Goal: Find specific page/section: Find specific page/section

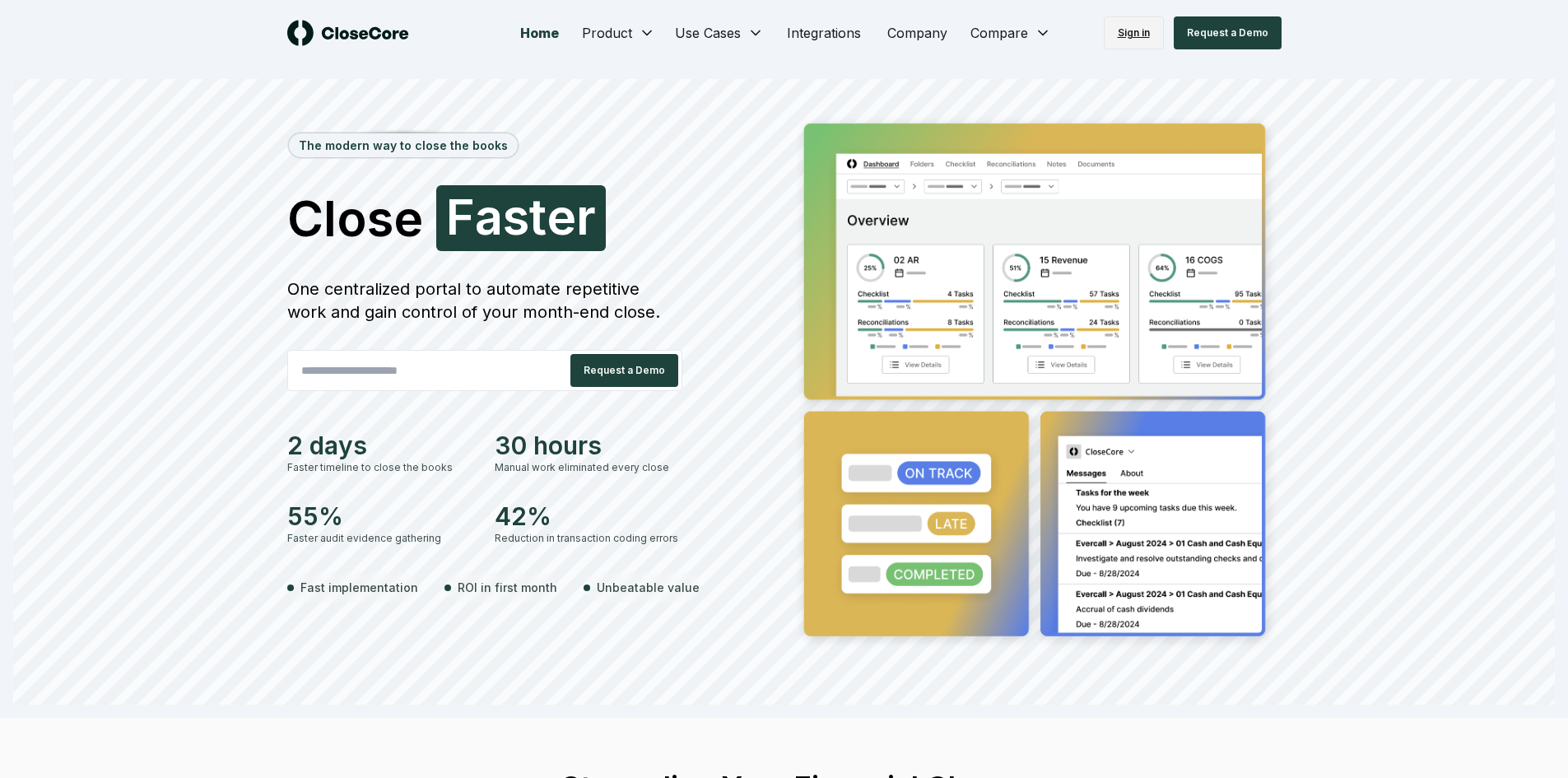
click at [1122, 42] on link "Sign in" at bounding box center [1133, 33] width 60 height 33
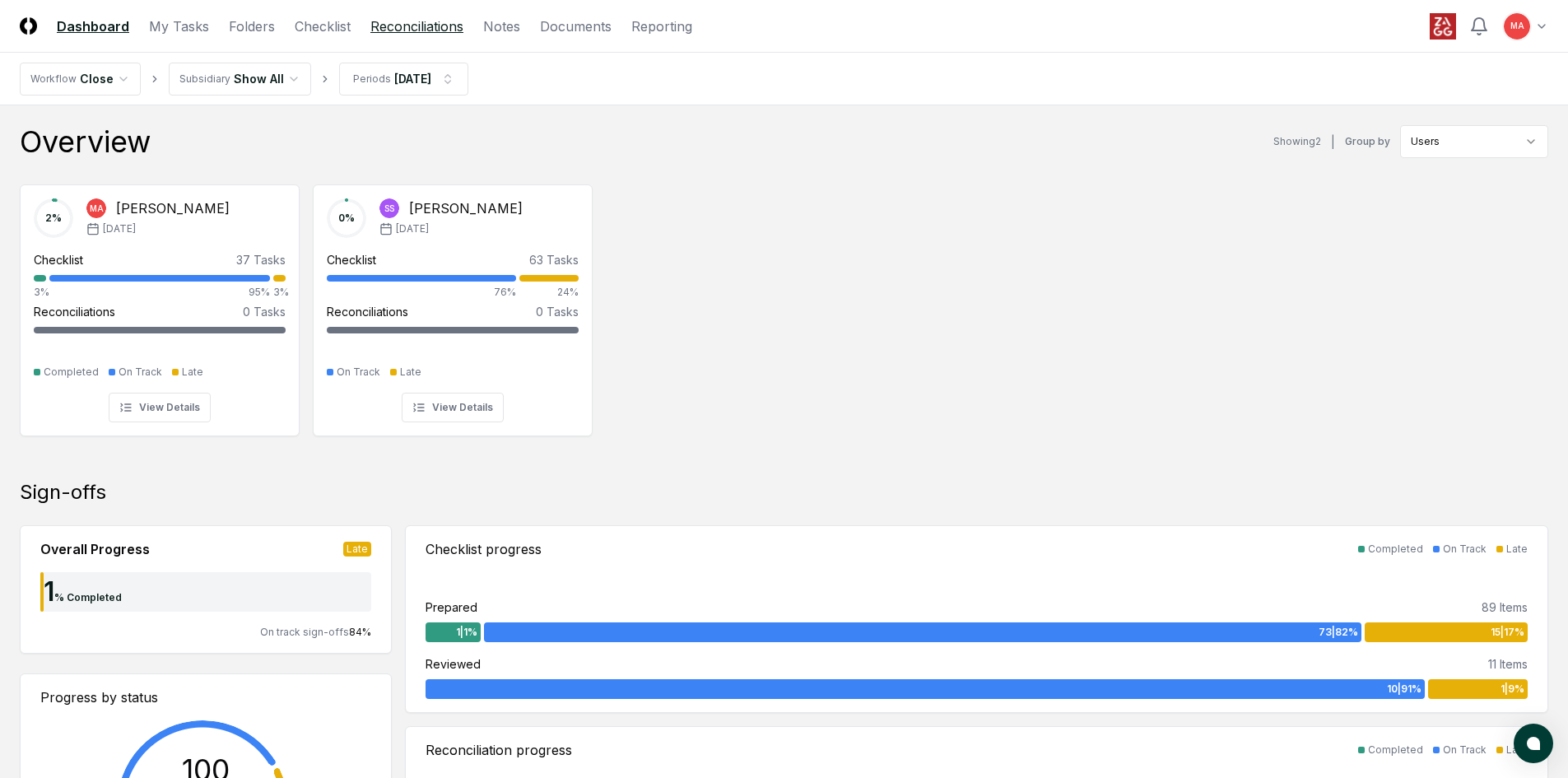
click at [411, 26] on link "Reconciliations" at bounding box center [416, 26] width 93 height 19
